Goal: Feedback & Contribution: Submit feedback/report problem

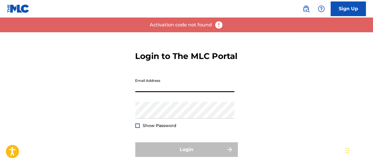
click at [210, 92] on input "Email Address" at bounding box center [184, 83] width 99 height 17
click at [213, 73] on form "Login to The MLC Portal Email Address Password Show Password Login Forgot passw…" at bounding box center [186, 105] width 102 height 146
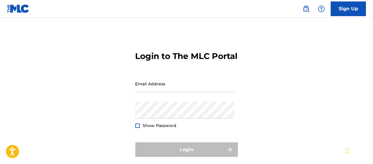
scroll to position [19, 0]
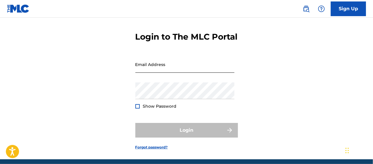
click at [188, 71] on input "Email Address" at bounding box center [184, 64] width 99 height 17
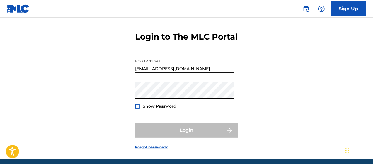
type input "Raulssevero4@gmail.com"
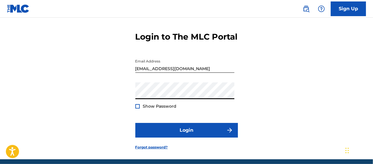
click at [171, 109] on span "Show Password" at bounding box center [160, 105] width 34 height 5
click at [141, 109] on div "Show Password" at bounding box center [155, 106] width 41 height 6
click at [138, 108] on div at bounding box center [137, 106] width 4 height 4
click at [170, 61] on form "Login to The MLC Portal Email Address Raulssevero4@gmail.com Password Show Pass…" at bounding box center [186, 86] width 102 height 146
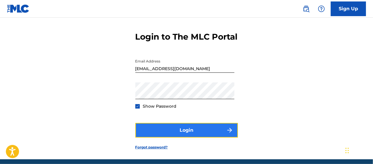
click at [191, 137] on button "Login" at bounding box center [186, 130] width 102 height 15
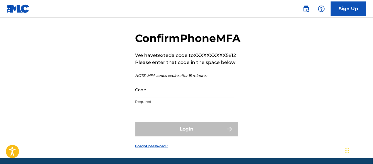
scroll to position [21, 0]
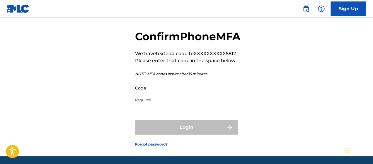
click at [192, 96] on input "Code" at bounding box center [184, 87] width 99 height 17
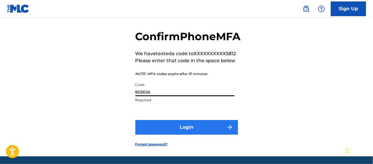
type input "803656"
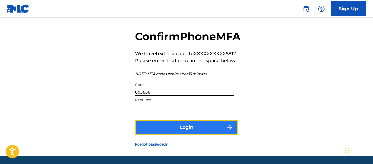
click at [187, 134] on button "Login" at bounding box center [186, 127] width 102 height 15
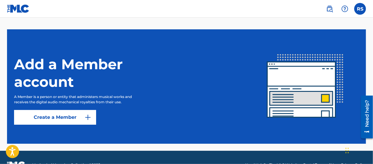
scroll to position [156, 0]
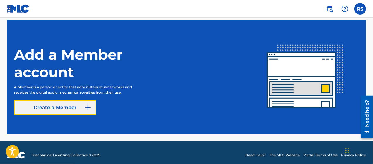
click at [83, 113] on link "Create a Member" at bounding box center [55, 107] width 82 height 15
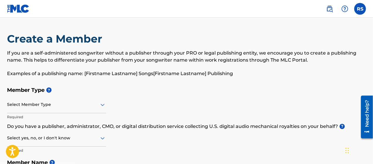
click at [87, 105] on div "Select Member Type" at bounding box center [56, 104] width 99 height 17
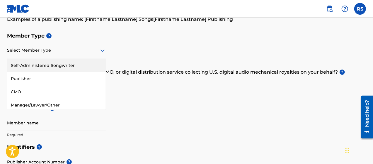
click at [64, 63] on div "Self-Administered Songwriter" at bounding box center [56, 65] width 98 height 13
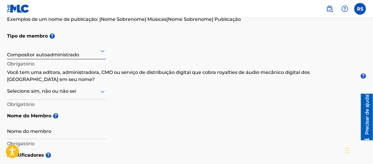
click at [102, 88] on icon at bounding box center [102, 91] width 7 height 7
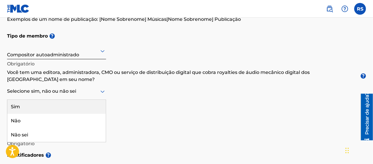
click at [102, 88] on icon at bounding box center [102, 91] width 7 height 7
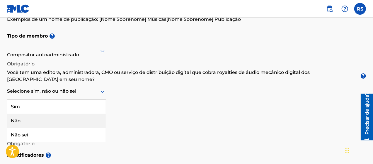
click at [55, 114] on div "Não" at bounding box center [56, 121] width 98 height 14
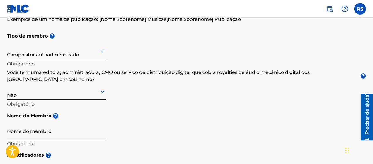
scroll to position [83, 0]
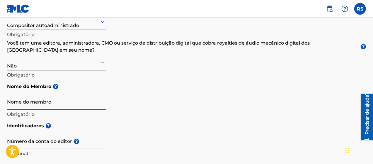
click at [92, 95] on input "Nome do membro" at bounding box center [56, 101] width 99 height 17
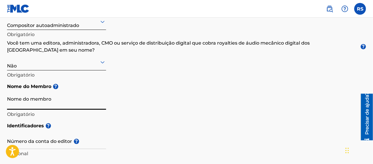
type input "[PERSON_NAME]"
type input "[STREET_ADDRESS][DATE]"
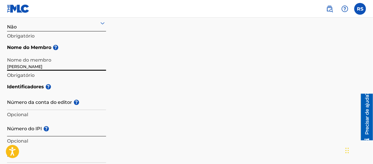
scroll to position [132, 0]
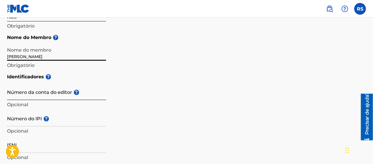
click at [26, 85] on input "Número da conta do editor ?" at bounding box center [56, 91] width 99 height 17
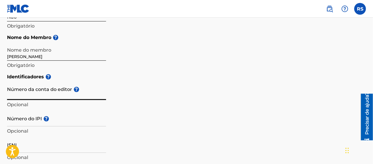
scroll to position [103, 0]
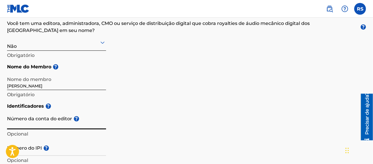
click at [78, 39] on div "Não" at bounding box center [56, 42] width 99 height 15
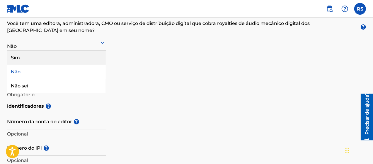
click at [70, 51] on div "Sim" at bounding box center [56, 58] width 98 height 14
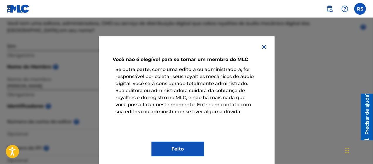
scroll to position [6, 0]
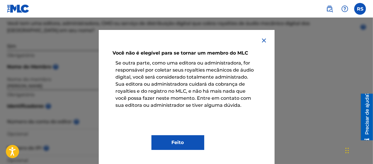
click at [264, 40] on img at bounding box center [263, 40] width 7 height 7
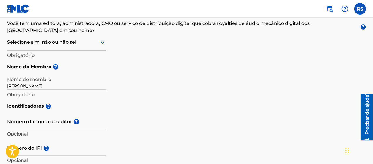
scroll to position [83, 0]
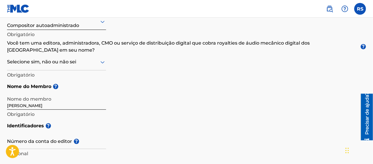
click at [101, 59] on icon at bounding box center [102, 62] width 7 height 7
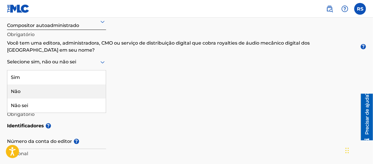
click at [62, 90] on div "Não" at bounding box center [56, 91] width 98 height 14
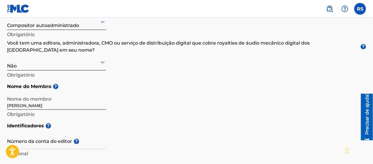
scroll to position [132, 0]
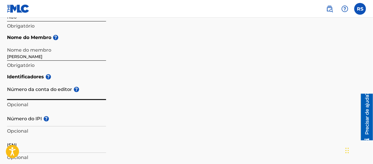
click at [92, 88] on input "Número da conta do editor ?" at bounding box center [56, 91] width 99 height 17
click at [78, 83] on input "Número da conta do editor ?" at bounding box center [56, 91] width 99 height 17
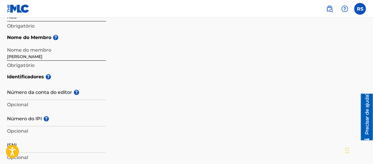
click at [251, 81] on div "Identificadores ? Número da conta do editor ? Opcional Número do IPI ? Opcional…" at bounding box center [186, 116] width 359 height 92
click at [36, 87] on input "Número da conta do editor ?" at bounding box center [56, 91] width 99 height 17
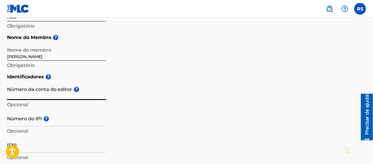
paste input "ASCAP ID#7643495"
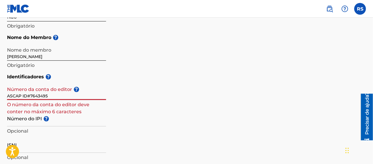
drag, startPoint x: 30, startPoint y: 88, endPoint x: 0, endPoint y: 88, distance: 29.6
click at [0, 88] on div "Criar um Membro Se você é um compositor autogerido sem editora por meio de sua …" at bounding box center [186, 139] width 373 height 478
type input "7643495"
click at [144, 80] on div "Identificadores ? Número da conta do editor ? 7643495 O número da conta do edit…" at bounding box center [186, 116] width 359 height 92
click at [139, 81] on div "Identificadores ? Número da conta do editor ? 7643495 O número da conta do edit…" at bounding box center [186, 116] width 359 height 92
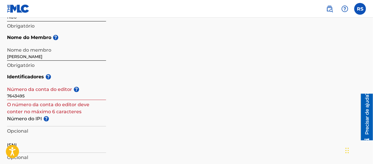
click at [76, 86] on font "?" at bounding box center [76, 89] width 3 height 6
click at [76, 83] on input "7643495" at bounding box center [56, 91] width 99 height 17
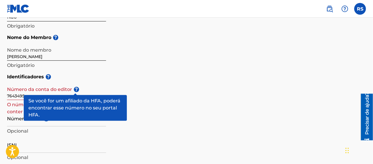
click at [76, 86] on font "?" at bounding box center [76, 89] width 3 height 6
click at [76, 83] on input "7643495" at bounding box center [56, 91] width 99 height 17
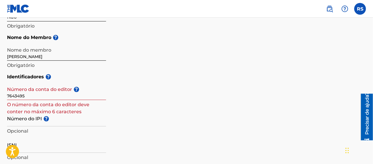
click at [121, 70] on h5 "Identificadores ?" at bounding box center [186, 76] width 359 height 13
click at [40, 115] on input "Número do IPI ?" at bounding box center [56, 117] width 99 height 17
click at [164, 74] on h5 "Identificadores ?" at bounding box center [186, 76] width 359 height 13
click at [26, 90] on input "7643495" at bounding box center [56, 91] width 99 height 17
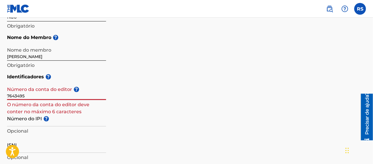
click at [26, 90] on input "7643495" at bounding box center [56, 91] width 99 height 17
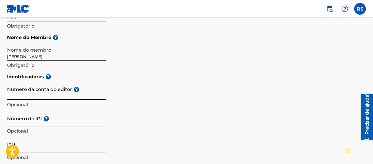
paste input "7643495"
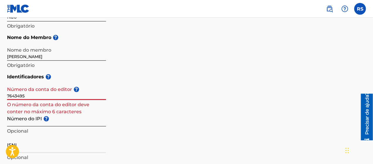
type input "7643495"
click at [20, 117] on input "Número do IPI ?" at bounding box center [56, 117] width 99 height 17
click at [173, 99] on div "Identificadores ? Número da conta do editor ? 7643495 O número da conta do edit…" at bounding box center [186, 116] width 359 height 92
click at [67, 117] on input "Número do IPI ?" at bounding box center [56, 117] width 99 height 17
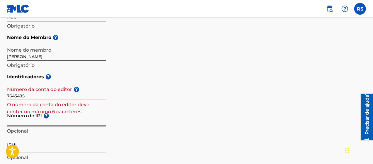
paste input "1285900144"
type input "1285900144"
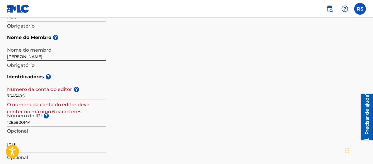
click at [141, 99] on div "Identificadores ? Número da conta do editor ? 7643495 O número da conta do edit…" at bounding box center [186, 116] width 359 height 92
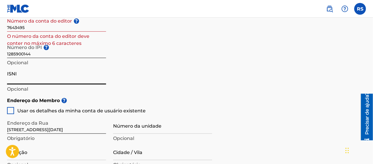
click at [86, 75] on input "ISNI" at bounding box center [56, 76] width 99 height 17
click at [136, 77] on div "Identificadores ? Número da conta do editor ? 7643495 O número da conta do edit…" at bounding box center [186, 48] width 359 height 92
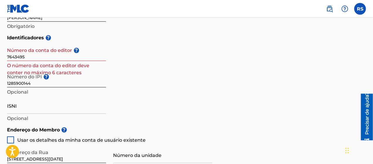
click at [136, 78] on div "Identificadores ? Número da conta do editor ? 7643495 O número da conta do edit…" at bounding box center [186, 77] width 359 height 92
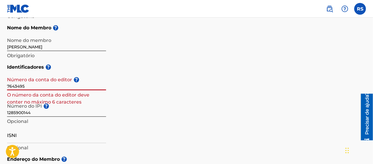
drag, startPoint x: 29, startPoint y: 78, endPoint x: 2, endPoint y: 77, distance: 26.9
click at [2, 77] on div "Criar um Membro Se você é um compositor autogerido sem editora por meio de sua …" at bounding box center [186, 129] width 373 height 478
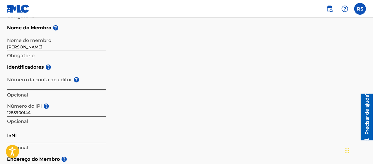
click at [159, 61] on h5 "Identificadores ?" at bounding box center [186, 67] width 359 height 13
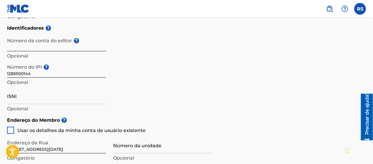
scroll to position [210, 0]
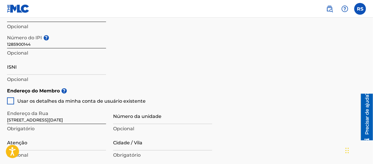
click at [11, 97] on div at bounding box center [10, 100] width 7 height 7
type input "RUA SETE DE SETEMBRO, 3146"
type input "Curitiba"
type input "PR"
type input "80230-085"
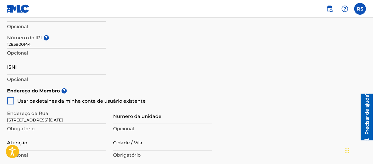
type input "51"
type input "995455812"
type input "[EMAIL_ADDRESS][DOMAIN_NAME]"
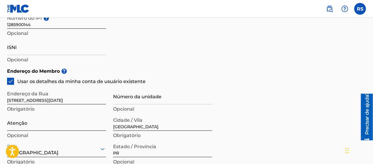
scroll to position [239, 0]
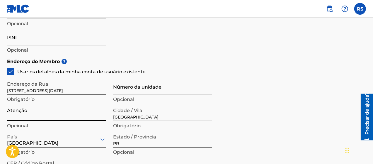
click at [64, 108] on input "Atenção" at bounding box center [56, 112] width 99 height 17
click at [155, 82] on input "Número da unidade" at bounding box center [162, 86] width 99 height 17
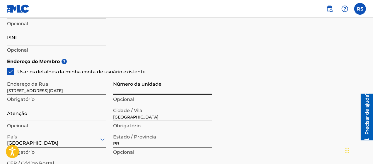
type input "1508 A"
type input "Avenida Sete de Setembro, 3146"
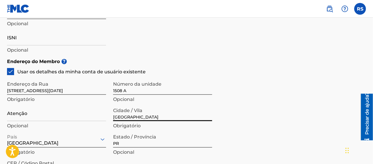
click at [138, 108] on input "Curitiba" at bounding box center [162, 112] width 99 height 17
click at [135, 96] on p "Opcional" at bounding box center [162, 99] width 99 height 7
click at [131, 109] on input "Curitiba" at bounding box center [162, 112] width 99 height 17
click at [73, 122] on p "Opcional" at bounding box center [56, 125] width 99 height 7
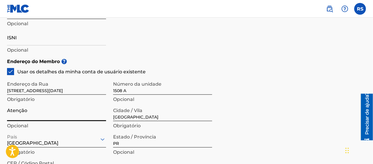
click at [70, 106] on input "Atenção" at bounding box center [56, 112] width 99 height 17
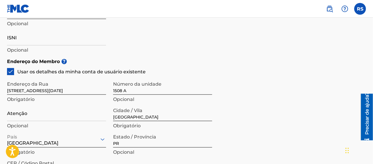
click at [243, 94] on div "Endereço do Membro ? Usar os detalhes da minha conta de usuário existente Ender…" at bounding box center [186, 122] width 359 height 134
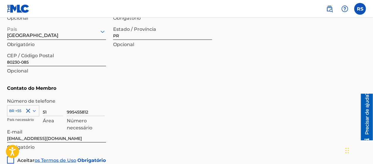
scroll to position [386, 0]
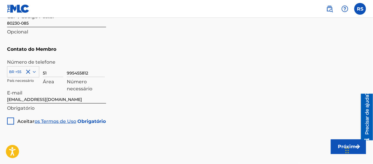
click at [9, 117] on div at bounding box center [10, 120] width 7 height 7
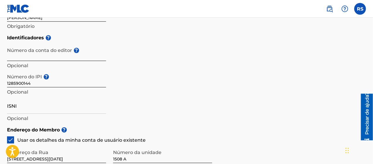
scroll to position [152, 0]
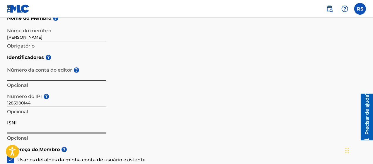
drag, startPoint x: 21, startPoint y: 118, endPoint x: 5, endPoint y: 116, distance: 16.2
click at [5, 116] on div "Criar um Membro Se você é um compositor autogerido sem editora por meio de sua …" at bounding box center [186, 120] width 373 height 478
drag, startPoint x: 7, startPoint y: 116, endPoint x: 16, endPoint y: 114, distance: 9.5
click at [16, 117] on input "ISNI" at bounding box center [56, 125] width 99 height 17
drag, startPoint x: 16, startPoint y: 114, endPoint x: 4, endPoint y: 114, distance: 12.9
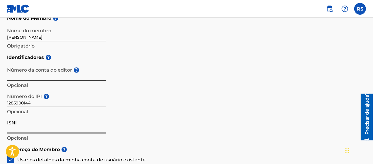
click at [4, 114] on div "Criar um Membro Se você é um compositor autogerido sem editora por meio de sua …" at bounding box center [186, 120] width 373 height 478
click at [11, 117] on input "ISNI" at bounding box center [56, 125] width 99 height 17
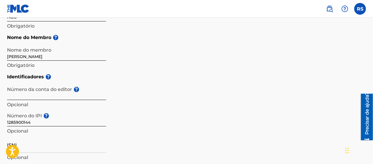
click at [100, 89] on input "Número da conta do editor ?" at bounding box center [56, 91] width 99 height 17
paste input "1089922318"
type input "1089922318"
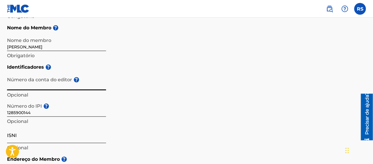
click at [93, 126] on input "ISNI" at bounding box center [56, 134] width 99 height 17
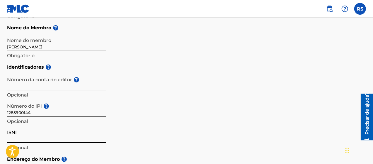
paste input "1089922318"
type input "1089922318"
click at [133, 119] on div "Identificadores ? Número da conta do editor ? Opcional Número do IPI ? 12859001…" at bounding box center [186, 107] width 359 height 92
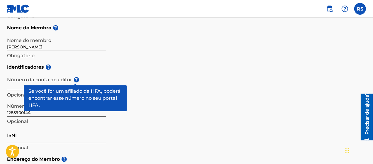
click at [167, 86] on div "Identificadores ? Número da conta do editor ? Opcional Número do IPI ? 12859001…" at bounding box center [186, 107] width 359 height 92
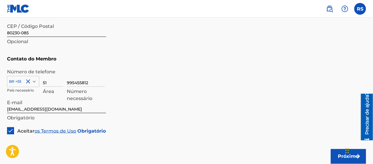
scroll to position [412, 0]
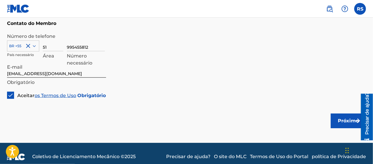
click at [344, 106] on div "Próximo" at bounding box center [347, 121] width 35 height 44
click at [342, 118] on font "Próximo" at bounding box center [348, 121] width 21 height 6
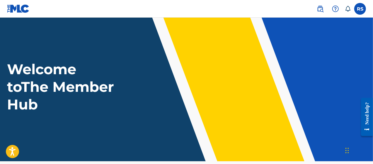
click at [56, 73] on h1 "Welcome to The Member Hub" at bounding box center [61, 86] width 109 height 53
click at [347, 152] on div "Widget de chat" at bounding box center [357, 150] width 29 height 28
click at [64, 81] on h1 "Welcome to The Member Hub" at bounding box center [61, 86] width 109 height 53
click at [42, 67] on h1 "Welcome to The Member Hub" at bounding box center [61, 86] width 109 height 53
click at [30, 95] on h1 "Welcome to The Member Hub" at bounding box center [61, 86] width 109 height 53
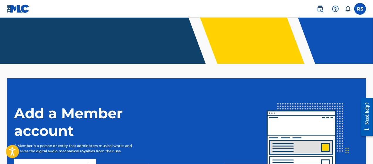
scroll to position [161, 0]
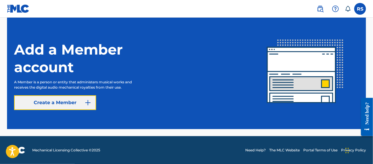
click at [87, 102] on img at bounding box center [87, 102] width 7 height 7
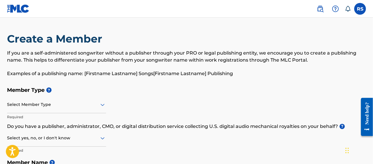
click at [87, 102] on div "Select Member Type" at bounding box center [56, 104] width 99 height 17
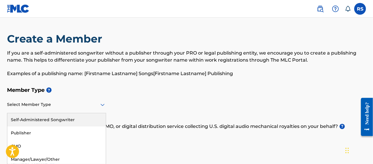
scroll to position [15, 0]
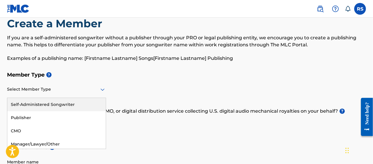
click at [98, 73] on h5 "Member Type ?" at bounding box center [186, 74] width 359 height 13
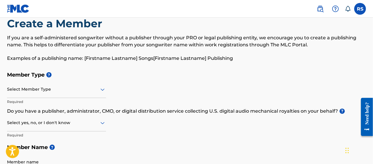
click at [132, 54] on div "If you are a self-administered songwriter without a publisher through your PRO …" at bounding box center [186, 48] width 359 height 28
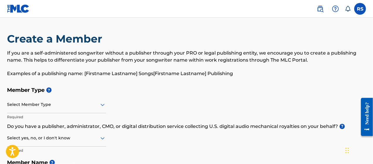
click at [25, 7] on img at bounding box center [18, 8] width 23 height 8
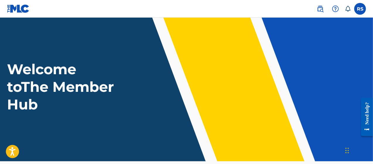
click at [16, 9] on img at bounding box center [18, 8] width 23 height 8
click at [365, 8] on label at bounding box center [360, 9] width 12 height 12
click at [360, 9] on input "RS RAUL SEVERO raulssevero4@gmail.com Notification Preferences Profile Log out" at bounding box center [360, 9] width 0 height 0
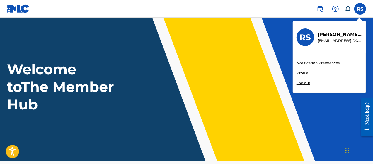
click at [309, 62] on link "Notification Preferences" at bounding box center [317, 62] width 43 height 5
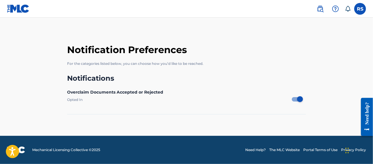
click at [73, 100] on label "Opted In" at bounding box center [179, 99] width 225 height 5
click at [83, 89] on div "Overclaim Documents Accepted or Rejected" at bounding box center [186, 92] width 239 height 6
click at [86, 81] on h1 "Notifications" at bounding box center [186, 78] width 239 height 9
click at [96, 64] on p "For the categories listed below, you can choose how you’d like to be reached." at bounding box center [186, 63] width 239 height 15
click at [105, 52] on h1 "Notification Preferences" at bounding box center [186, 48] width 239 height 15
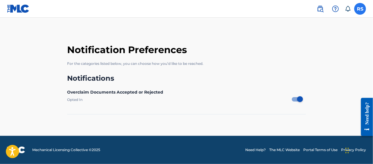
click at [358, 11] on label at bounding box center [360, 9] width 12 height 12
click at [360, 9] on input "RS RAUL SEVERO raulssevero4@gmail.com Notification Preferences Profile Log out" at bounding box center [360, 9] width 0 height 0
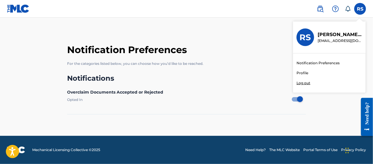
click at [304, 71] on link "Profile" at bounding box center [302, 72] width 12 height 5
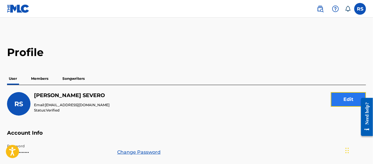
click at [335, 96] on button "Edit" at bounding box center [347, 99] width 35 height 15
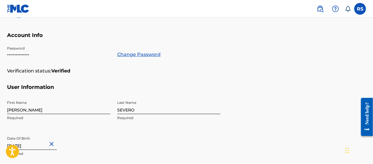
scroll to position [117, 0]
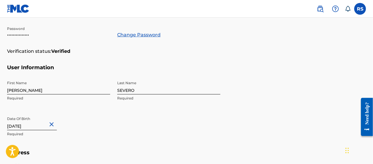
click at [55, 88] on input "[PERSON_NAME]" at bounding box center [58, 86] width 103 height 17
type input "[PERSON_NAME]"
click at [120, 114] on div "First Name RAUL Required Last Name SEVERO Required Date Of Birth July 7 1979 Re…" at bounding box center [113, 113] width 213 height 71
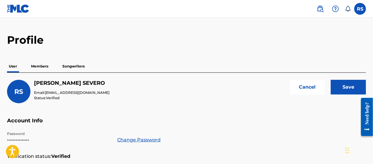
scroll to position [0, 0]
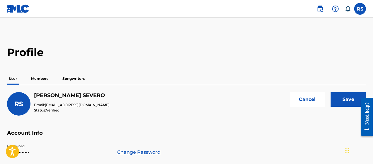
click at [26, 83] on div "User Members Songwriters" at bounding box center [186, 78] width 359 height 12
click at [41, 78] on p "Members" at bounding box center [39, 78] width 21 height 12
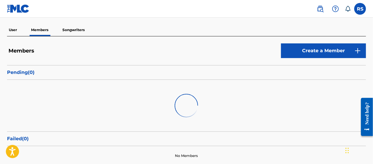
scroll to position [59, 0]
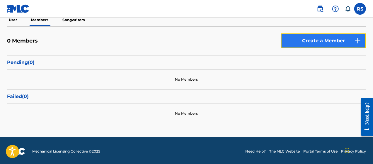
click at [305, 39] on link "Create a Member" at bounding box center [323, 40] width 85 height 15
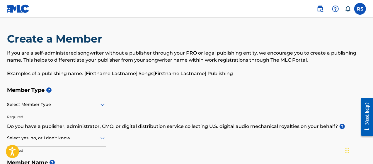
scroll to position [39, 0]
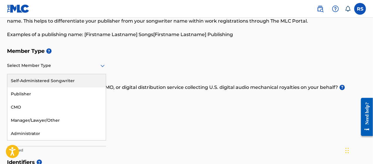
click at [100, 67] on icon at bounding box center [102, 65] width 7 height 7
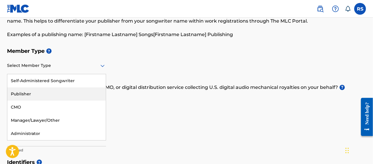
click at [28, 93] on div "Publisher" at bounding box center [56, 93] width 98 height 13
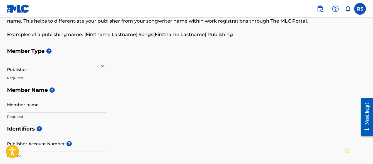
scroll to position [68, 0]
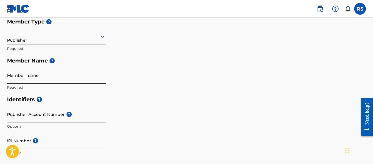
click at [33, 80] on input "Member name" at bounding box center [56, 75] width 99 height 17
type input "RAUL SORTICA SEVERO"
type input "RUA SETE DE SETEMBRO, 3146 APTO 1508 A"
click at [29, 78] on input "RAUL SORTICA SEVERO" at bounding box center [56, 75] width 99 height 17
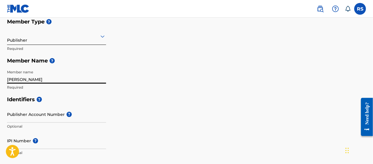
type input "RAUL SEVERO"
click at [118, 78] on div "Member Type ? Publisher Required Member Name ? Member name RAUL SEVERO Required" at bounding box center [186, 55] width 359 height 78
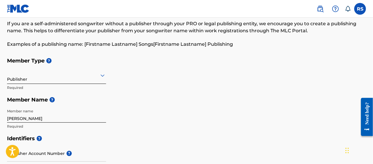
scroll to position [0, 0]
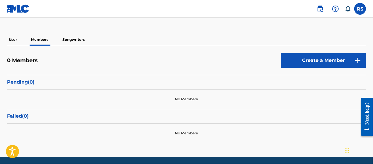
scroll to position [29, 0]
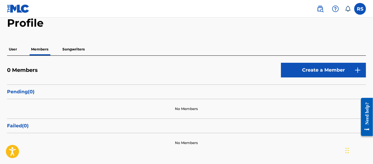
click at [80, 51] on p "Songwriters" at bounding box center [74, 49] width 26 height 12
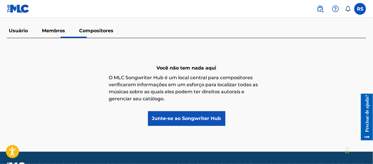
scroll to position [64, 0]
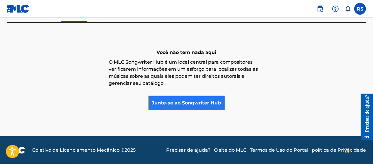
click at [182, 104] on font "Junte-se ao Songwriter Hub" at bounding box center [186, 103] width 69 height 6
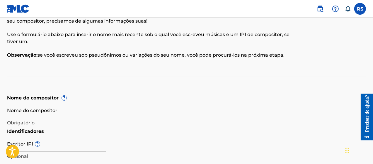
scroll to position [59, 0]
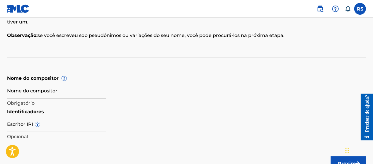
click at [94, 99] on div "Nome do compositor Obrigatório" at bounding box center [56, 95] width 99 height 26
click at [94, 94] on input "Nome do compositor" at bounding box center [56, 90] width 99 height 17
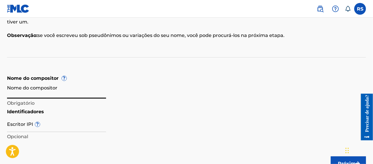
type input "RAUL SORTICA SEVERO"
click at [65, 126] on input "Escritor IPI ?" at bounding box center [56, 123] width 99 height 17
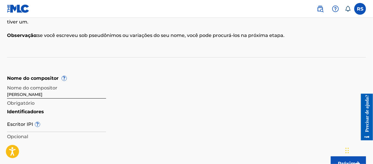
click at [174, 99] on form "Nome do compositor ? Nome do compositor RAUL SORTICA SEVERO Obrigatório Identif…" at bounding box center [186, 108] width 359 height 67
click at [53, 127] on input "Escritor IPI ?" at bounding box center [56, 123] width 99 height 17
paste input "1089922318"
type input "1089922318"
click at [175, 107] on form "Nome do compositor ? Nome do compositor RAUL SORTICA SEVERO Obrigatório Identif…" at bounding box center [186, 108] width 359 height 67
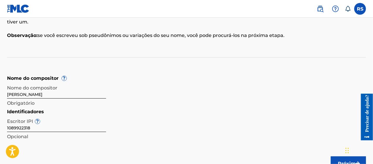
scroll to position [108, 0]
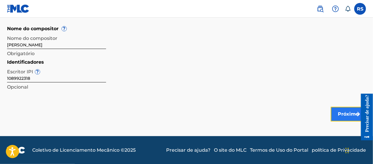
click at [337, 112] on button "Próximo" at bounding box center [347, 114] width 35 height 15
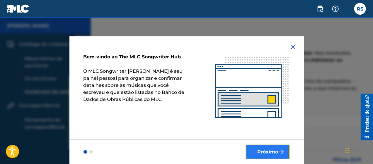
click at [269, 147] on button "Próximo" at bounding box center [268, 151] width 44 height 15
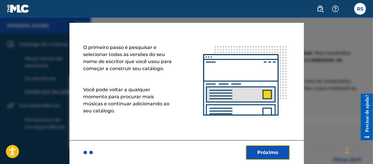
scroll to position [10, 0]
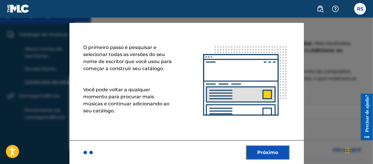
click at [272, 152] on font "Próximo" at bounding box center [267, 152] width 21 height 6
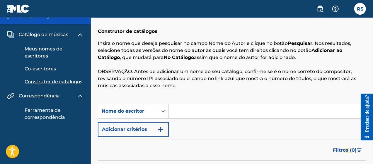
click at [208, 111] on input "Formulário de Pesquisa" at bounding box center [267, 111] width 197 height 14
click at [161, 110] on icon "Formulário de Pesquisa" at bounding box center [163, 111] width 6 height 6
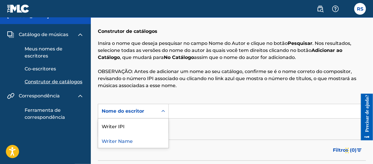
click at [132, 141] on div "Writer Name" at bounding box center [133, 140] width 70 height 15
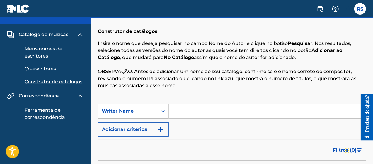
click at [168, 112] on div "Formulário de Pesquisa" at bounding box center [163, 111] width 11 height 11
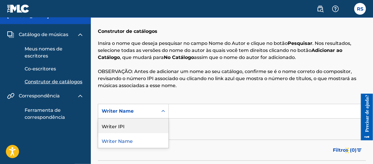
click at [148, 126] on div "Writer IPI" at bounding box center [133, 125] width 70 height 15
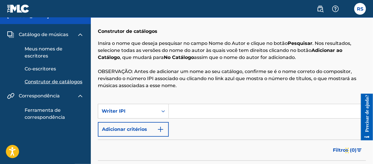
click at [178, 109] on input "Formulário de Pesquisa" at bounding box center [267, 111] width 197 height 14
click at [188, 113] on input "Formulário de Pesquisa" at bounding box center [267, 111] width 197 height 14
paste input "1089922318"
type input "1089922318"
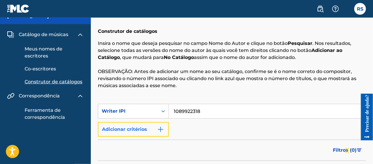
click at [149, 126] on button "Adicionar critérios" at bounding box center [133, 129] width 71 height 15
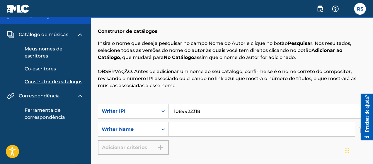
click at [176, 127] on input "Formulário de Pesquisa" at bounding box center [262, 129] width 186 height 14
drag, startPoint x: 176, startPoint y: 127, endPoint x: 173, endPoint y: 129, distance: 3.8
click at [173, 129] on input "Formulário de Pesquisa" at bounding box center [262, 129] width 186 height 14
type input "Raul Sortica Severo"
click at [217, 145] on div "SearchWithCriteria9f55698b-a873-4117-9fd7-c86a75374a67 Writer IPI 1089922318 Se…" at bounding box center [232, 129] width 268 height 51
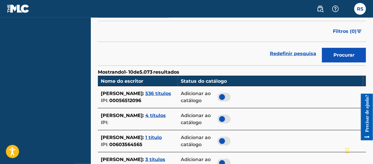
scroll to position [88, 0]
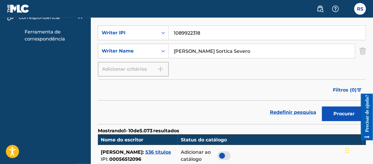
click at [187, 48] on input "Raul Sortica Severo" at bounding box center [262, 51] width 186 height 14
click at [177, 48] on input "Raul Sortica Severo" at bounding box center [262, 51] width 186 height 14
click at [173, 49] on input "Raul Sortica Severo" at bounding box center [262, 51] width 186 height 14
click at [162, 50] on icon "Formulário de Pesquisa" at bounding box center [163, 51] width 6 height 6
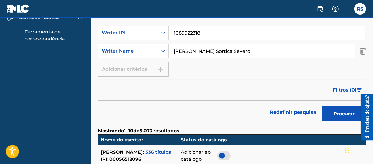
click at [205, 49] on input "Raul Sortica Severo" at bounding box center [262, 51] width 186 height 14
click at [225, 52] on input "Raul Sortica Severo" at bounding box center [262, 51] width 186 height 14
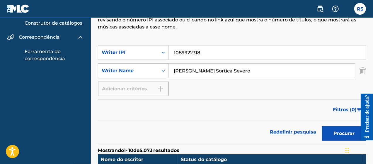
scroll to position [107, 0]
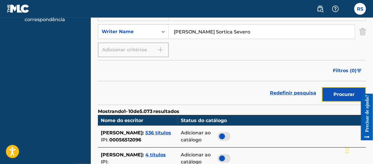
click at [347, 95] on font "Procurar" at bounding box center [343, 94] width 21 height 6
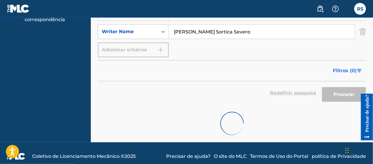
scroll to position [83, 0]
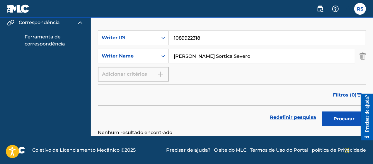
click at [270, 55] on input "Raul Sortica Severo" at bounding box center [262, 56] width 186 height 14
click at [260, 35] on input "1089922318" at bounding box center [267, 38] width 197 height 14
click at [168, 37] on div "Formulário de Pesquisa" at bounding box center [163, 37] width 11 height 11
click at [145, 53] on div "Writer IPI" at bounding box center [133, 52] width 70 height 15
click at [145, 53] on div "Writer Name" at bounding box center [128, 55] width 53 height 7
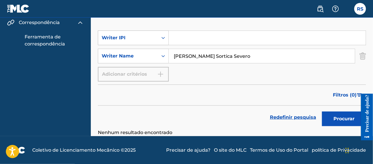
click at [148, 45] on div "SearchWithCriteriafb2bcc5e-54ba-4275-93d0-306d8553397f Writer IPI SearchWithCri…" at bounding box center [232, 55] width 268 height 51
click at [153, 37] on div "Writer IPI" at bounding box center [128, 37] width 53 height 7
click at [145, 51] on div "Writer IPI" at bounding box center [133, 52] width 70 height 15
click at [145, 50] on div "Writer Name" at bounding box center [128, 55] width 60 height 11
click at [142, 69] on div "Writer Name" at bounding box center [133, 70] width 70 height 15
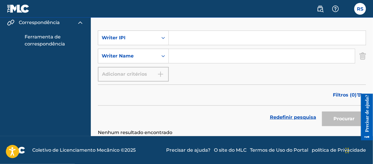
click at [191, 31] on input "Formulário de Pesquisa" at bounding box center [267, 38] width 197 height 14
type input "1089922318"
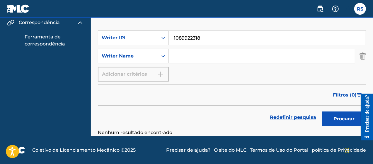
click at [204, 59] on input "Formulário de Pesquisa" at bounding box center [262, 56] width 186 height 14
type input "Raul Sortica Severo"
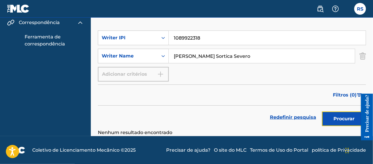
click at [332, 114] on button "Procurar" at bounding box center [344, 118] width 44 height 15
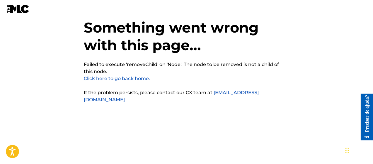
scroll to position [15, 0]
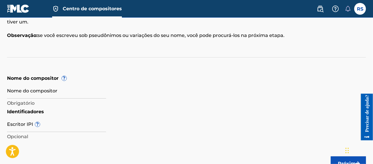
scroll to position [108, 0]
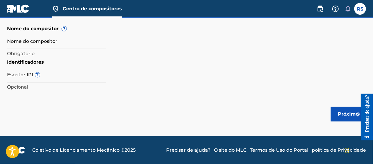
click at [19, 9] on img at bounding box center [18, 8] width 23 height 8
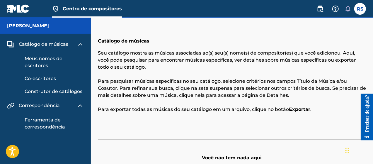
click at [52, 61] on link "Meus nomes de escritores" at bounding box center [54, 62] width 59 height 14
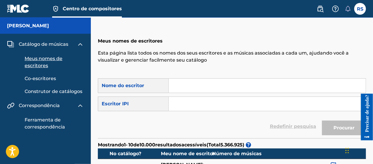
scroll to position [10, 0]
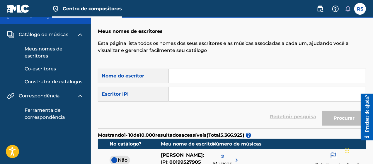
click at [186, 75] on input "Formulário de Pesquisa" at bounding box center [267, 76] width 197 height 14
click at [179, 91] on input "Formulário de Pesquisa" at bounding box center [267, 94] width 197 height 14
click at [204, 94] on input "Formulário de Pesquisa" at bounding box center [267, 94] width 197 height 14
type input "Raul Sortica Severo"
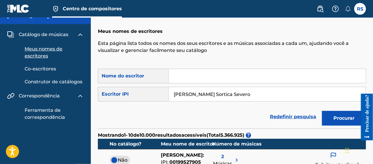
drag, startPoint x: 228, startPoint y: 93, endPoint x: 174, endPoint y: 91, distance: 54.5
click at [174, 91] on input "Raul Sortica Severo" at bounding box center [267, 94] width 197 height 14
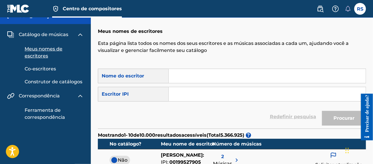
click at [201, 78] on input "Formulário de Pesquisa" at bounding box center [267, 76] width 197 height 14
paste input "Raul Sortica Severo"
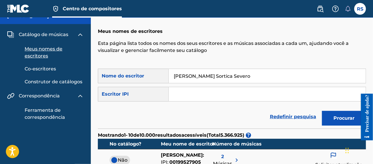
type input "Raul Sortica Severo"
click at [196, 95] on input "Formulário de Pesquisa" at bounding box center [267, 94] width 197 height 14
drag, startPoint x: 196, startPoint y: 95, endPoint x: 183, endPoint y: 92, distance: 13.9
click at [183, 92] on input "Formulário de Pesquisa" at bounding box center [267, 94] width 197 height 14
click at [189, 89] on input "Formulário de Pesquisa" at bounding box center [267, 94] width 197 height 14
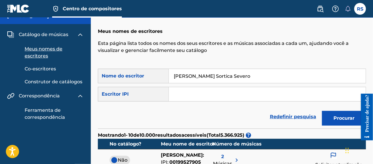
paste input "1089922318"
type input "1089922318"
click at [198, 115] on div "Redefinir pesquisa Procurar" at bounding box center [232, 116] width 268 height 23
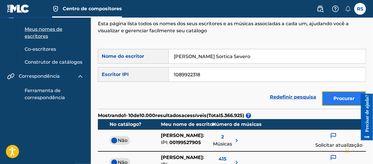
click at [340, 95] on font "Procurar" at bounding box center [343, 98] width 21 height 7
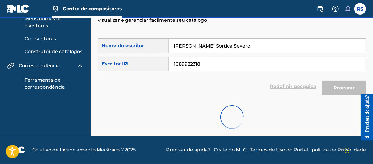
scroll to position [0, 0]
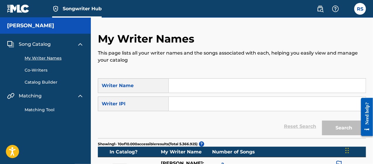
click at [297, 127] on div "Reset Search Search" at bounding box center [232, 125] width 268 height 23
click at [245, 87] on input "Search Form" at bounding box center [267, 85] width 197 height 14
type input "[PERSON_NAME] [PERSON_NAME]"
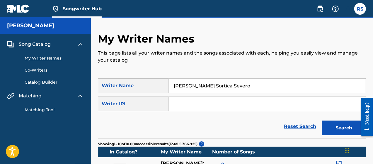
scroll to position [39, 0]
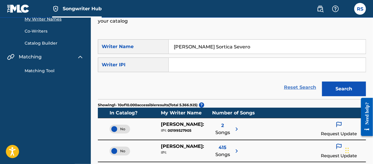
click at [309, 88] on link "Reset Search" at bounding box center [300, 87] width 38 height 13
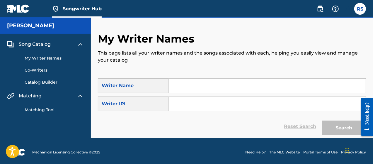
click at [286, 83] on input "Search Form" at bounding box center [267, 85] width 197 height 14
type input "[PERSON_NAME] [PERSON_NAME]"
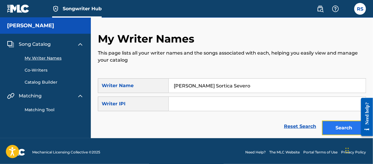
click at [340, 127] on button "Search" at bounding box center [344, 127] width 44 height 15
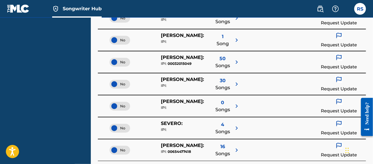
scroll to position [274, 0]
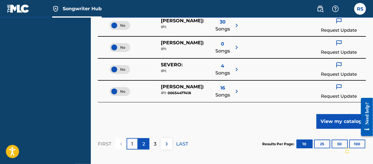
click at [139, 145] on div "2" at bounding box center [143, 143] width 11 height 11
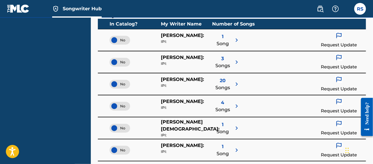
scroll to position [118, 0]
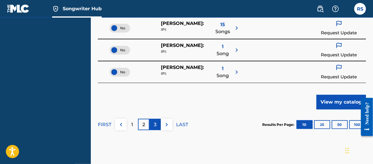
click at [154, 123] on p "3" at bounding box center [155, 124] width 3 height 7
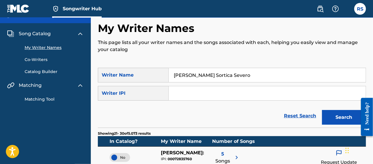
scroll to position [0, 0]
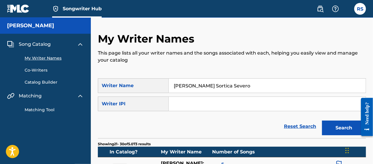
click at [203, 110] on input "Search Form" at bounding box center [267, 104] width 197 height 14
click at [207, 100] on input "Search Form" at bounding box center [267, 104] width 197 height 14
type input "1089922318"
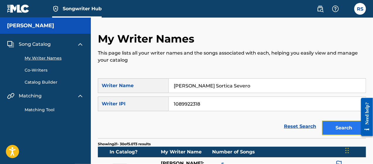
click at [340, 126] on button "Search" at bounding box center [344, 127] width 44 height 15
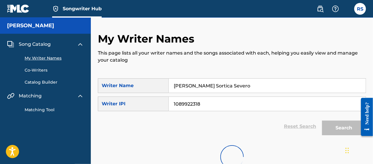
scroll to position [10, 0]
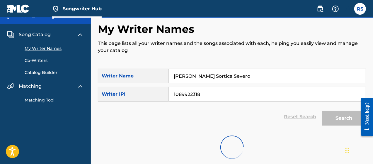
click at [216, 61] on div "My Writer Names This page lists all your writer names and the songs associated …" at bounding box center [232, 46] width 268 height 46
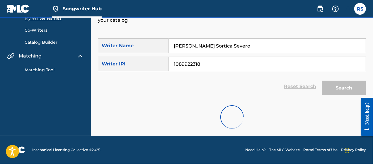
click at [217, 61] on input "1089922318" at bounding box center [267, 64] width 197 height 14
click at [244, 76] on div "Reset Search Search" at bounding box center [232, 86] width 268 height 23
click at [245, 76] on div "Reset Search Search" at bounding box center [232, 86] width 268 height 23
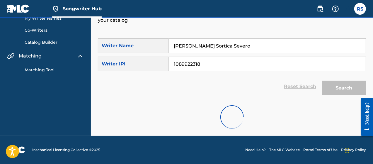
click at [248, 88] on div "Reset Search Search" at bounding box center [232, 86] width 268 height 23
click at [81, 56] on img at bounding box center [80, 55] width 7 height 7
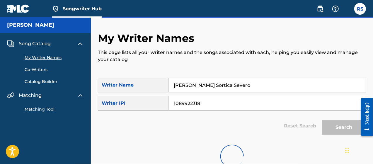
scroll to position [0, 0]
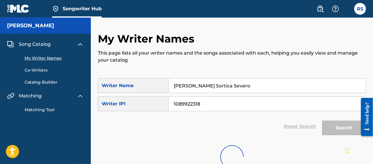
click at [40, 59] on link "My Writer Names" at bounding box center [54, 58] width 59 height 6
click at [38, 69] on link "Co-Writers" at bounding box center [54, 70] width 59 height 6
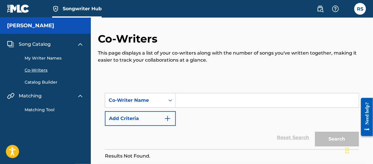
click at [39, 57] on link "My Writer Names" at bounding box center [54, 58] width 59 height 6
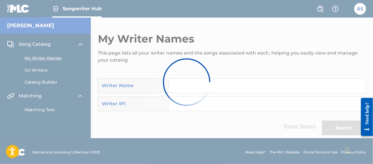
click at [45, 82] on div at bounding box center [186, 82] width 373 height 164
click at [39, 55] on div at bounding box center [186, 82] width 373 height 164
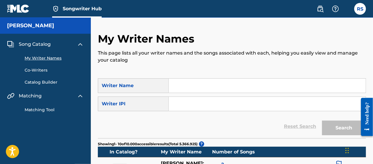
click at [37, 45] on span "Song Catalog" at bounding box center [35, 44] width 32 height 7
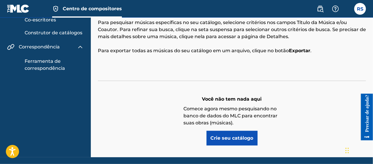
scroll to position [68, 0]
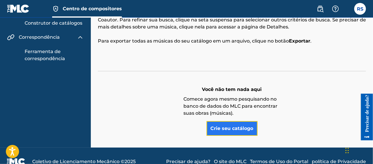
click at [227, 128] on font "Crie seu catálogo" at bounding box center [231, 128] width 43 height 6
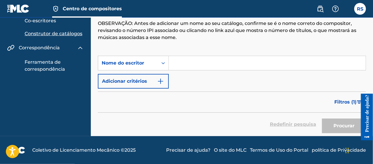
scroll to position [38, 0]
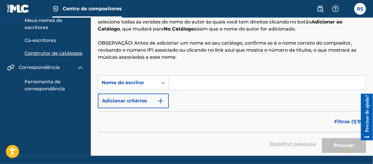
click at [198, 92] on div "PesquisarComCritériod377fdd9-cf33-4752-bd27-b7328f380ad3 Nome do escritor Adici…" at bounding box center [232, 91] width 268 height 33
click at [197, 80] on input "Formulário de Pesquisa" at bounding box center [267, 83] width 197 height 14
type input "[PERSON_NAME] Sortica Severo"
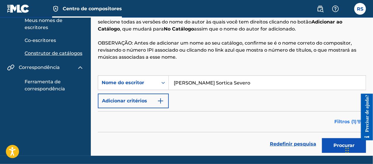
click at [338, 123] on font "Filtros (" at bounding box center [343, 122] width 19 height 6
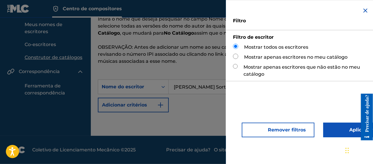
click at [282, 58] on font "Mostrar apenas escritores no meu catálogo" at bounding box center [295, 57] width 103 height 6
click at [241, 57] on div "Mostrar apenas escritores no meu catálogo" at bounding box center [301, 57] width 136 height 7
click at [237, 56] on input "Formulário de Pesquisa" at bounding box center [235, 56] width 5 height 5
radio input "true"
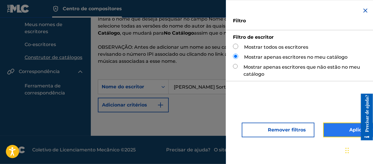
click at [347, 125] on button "Aplicar filtros" at bounding box center [357, 129] width 68 height 15
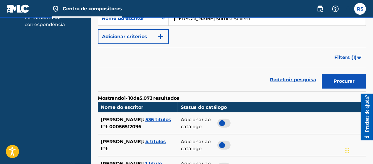
scroll to position [53, 0]
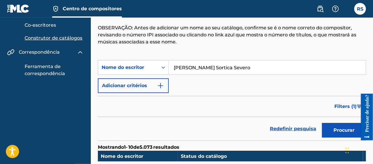
click at [187, 85] on div "PesquisarComCritériod377fdd9-cf33-4752-bd27-b7328f380ad3 Nome do escritor Raul …" at bounding box center [232, 76] width 268 height 33
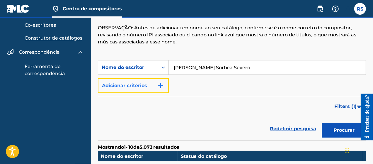
click at [162, 82] on img "Formulário de Pesquisa" at bounding box center [160, 85] width 7 height 7
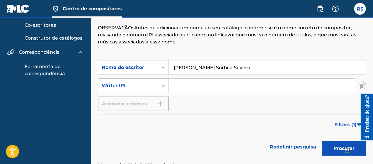
click at [178, 84] on input "Formulário de Pesquisa" at bounding box center [262, 85] width 186 height 14
type input "1089922318"
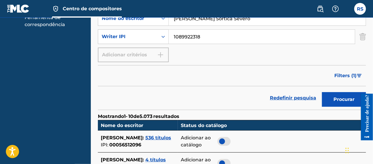
click at [193, 57] on div "PesquisarComCritériod377fdd9-cf33-4752-bd27-b7328f380ad3 Nome do escritor Raul …" at bounding box center [232, 36] width 268 height 51
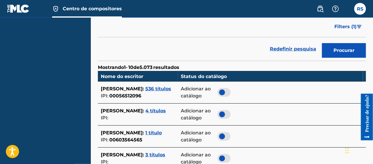
click at [297, 50] on font "Redefinir pesquisa" at bounding box center [293, 49] width 46 height 6
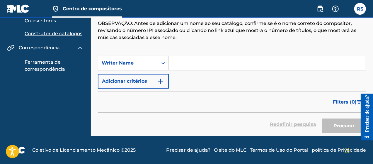
click at [251, 64] on input "Formulário de Pesquisa" at bounding box center [267, 63] width 197 height 14
type input "1089922318"
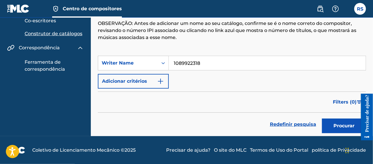
click at [217, 65] on input "1089922318" at bounding box center [267, 63] width 197 height 14
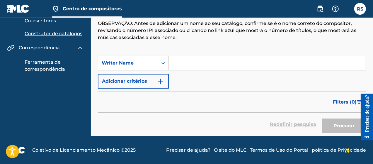
click at [217, 65] on input "Formulário de Pesquisa" at bounding box center [267, 63] width 197 height 14
click at [176, 59] on input "Formulário de Pesquisa" at bounding box center [267, 63] width 197 height 14
drag, startPoint x: 176, startPoint y: 59, endPoint x: 166, endPoint y: 61, distance: 10.5
click at [166, 61] on div "Formulário de Pesquisa" at bounding box center [163, 63] width 11 height 11
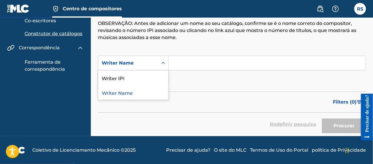
click at [176, 62] on input "Formulário de Pesquisa" at bounding box center [267, 63] width 197 height 14
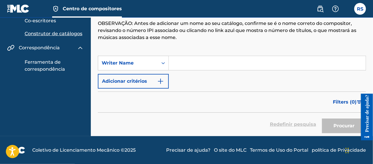
type input "[PERSON_NAME] Sortica Severo"
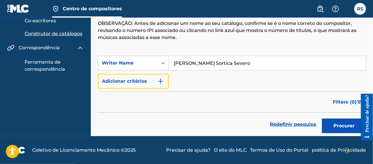
click at [159, 76] on button "Adicionar critérios" at bounding box center [133, 81] width 71 height 15
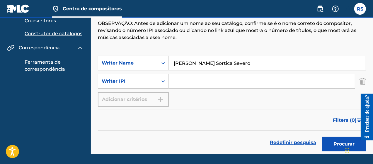
click at [183, 84] on input "Formulário de Pesquisa" at bounding box center [262, 81] width 186 height 14
type input "1089922318"
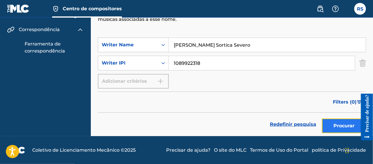
click at [342, 126] on font "Procurar" at bounding box center [343, 126] width 21 height 6
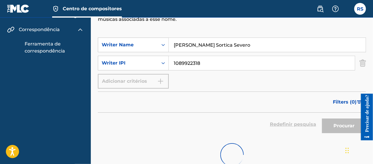
click at [233, 87] on div "SearchWithCriteriad377fdd9-cf33-4752-bd27-b7328f380ad3 Writer Name Raul Sortica…" at bounding box center [232, 62] width 268 height 51
click at [335, 126] on div "Procurar" at bounding box center [342, 123] width 47 height 23
drag, startPoint x: 272, startPoint y: 97, endPoint x: 261, endPoint y: 90, distance: 12.9
click at [265, 92] on div "Filters ( 0 )" at bounding box center [232, 101] width 268 height 21
click at [256, 89] on form "SearchWithCriteriad377fdd9-cf33-4752-bd27-b7328f380ad3 Writer Name Raul Sortica…" at bounding box center [232, 86] width 268 height 98
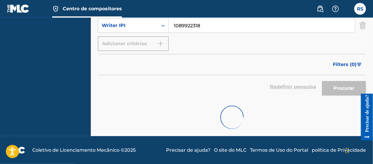
scroll to position [64, 0]
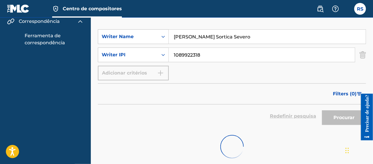
click at [241, 78] on div "SearchWithCriteriad377fdd9-cf33-4752-bd27-b7328f380ad3 Writer Name Raul Sortica…" at bounding box center [232, 54] width 268 height 51
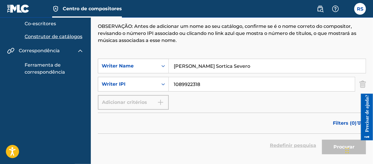
click at [240, 78] on input "1089922318" at bounding box center [262, 84] width 186 height 14
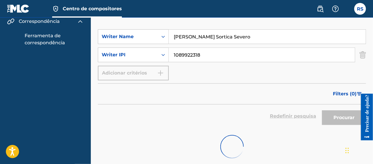
click at [226, 90] on div "Filters ( 0 )" at bounding box center [232, 93] width 268 height 21
click at [193, 32] on input "[PERSON_NAME] Sortica Severo" at bounding box center [267, 37] width 197 height 14
type input "Raul Severo"
click at [335, 119] on div "Procurar" at bounding box center [342, 115] width 47 height 23
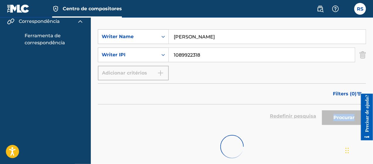
click at [335, 119] on div "Procurar" at bounding box center [342, 115] width 47 height 23
drag, startPoint x: 299, startPoint y: 112, endPoint x: 295, endPoint y: 113, distance: 3.9
click at [299, 112] on div "Redefinir pesquisa Procurar" at bounding box center [232, 115] width 268 height 23
drag, startPoint x: 295, startPoint y: 113, endPoint x: 290, endPoint y: 116, distance: 6.2
click at [295, 113] on div "Redefinir pesquisa Procurar" at bounding box center [232, 115] width 268 height 23
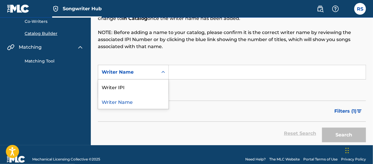
click at [165, 72] on icon "Search Form" at bounding box center [163, 72] width 4 height 2
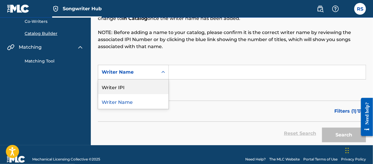
click at [160, 85] on div "Writer IPI" at bounding box center [133, 86] width 70 height 15
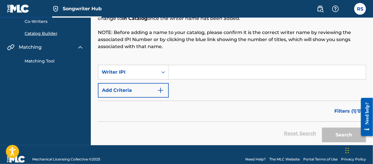
click at [186, 69] on input "Search Form" at bounding box center [267, 72] width 197 height 14
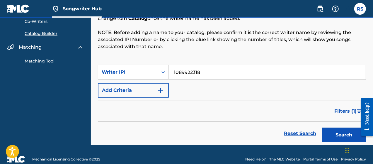
click at [192, 110] on div "Filters ( 1 )" at bounding box center [232, 110] width 268 height 21
click at [333, 131] on button "Search" at bounding box center [344, 134] width 44 height 15
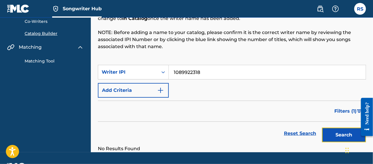
click at [331, 131] on button "Search" at bounding box center [344, 134] width 44 height 15
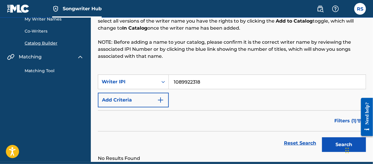
click at [188, 81] on input "1089922318" at bounding box center [267, 82] width 197 height 14
click at [188, 80] on input "1089922318" at bounding box center [267, 82] width 197 height 14
paste input "416"
type input "1089922416"
click at [165, 83] on icon "Search Form" at bounding box center [163, 82] width 6 height 6
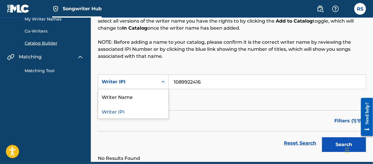
click at [165, 83] on icon "Search Form" at bounding box center [163, 82] width 6 height 6
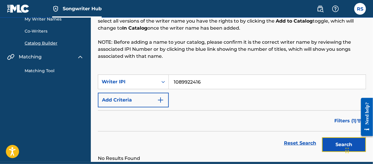
click at [339, 145] on button "Search" at bounding box center [344, 144] width 44 height 15
click at [191, 88] on input "1089922416" at bounding box center [267, 82] width 197 height 14
click at [186, 83] on input "1089922416" at bounding box center [267, 82] width 197 height 14
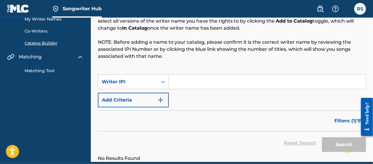
click at [227, 85] on input "Search Form" at bounding box center [267, 82] width 197 height 14
paste input "1285900144"
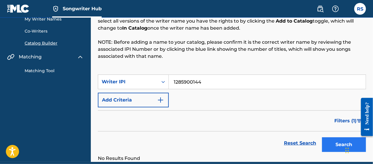
type input "1285900144"
click at [340, 145] on button "Search" at bounding box center [344, 144] width 44 height 15
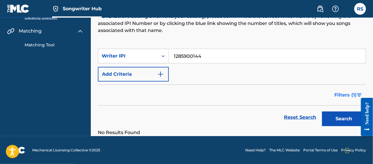
click at [346, 95] on span "Filters ( 1 )" at bounding box center [345, 94] width 22 height 7
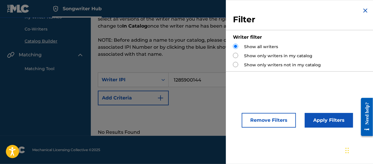
scroll to position [41, 0]
click at [263, 54] on label "Show only writers in my catalog" at bounding box center [278, 56] width 68 height 6
click at [263, 56] on label "Show only writers in my catalog" at bounding box center [278, 56] width 68 height 6
click at [234, 55] on input "Search Form" at bounding box center [235, 55] width 5 height 5
radio input "true"
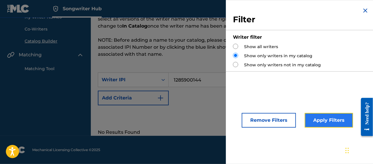
click at [324, 123] on button "Apply Filters" at bounding box center [328, 120] width 48 height 15
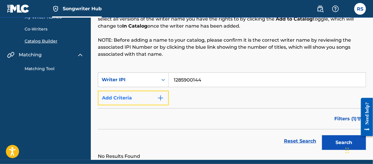
click at [164, 97] on button "Add Criteria" at bounding box center [133, 97] width 71 height 15
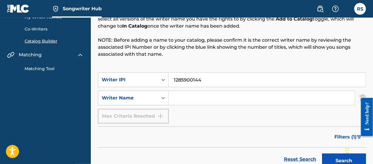
click at [184, 98] on input "Search Form" at bounding box center [262, 98] width 186 height 14
click at [190, 99] on input "[PERSON_NAME] Sortica Severo" at bounding box center [262, 98] width 186 height 14
type input "Raul Severo"
click at [196, 81] on input "1285900144" at bounding box center [267, 80] width 197 height 14
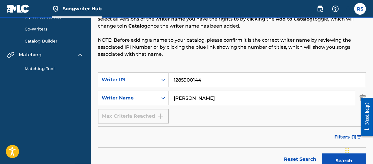
click at [196, 81] on input "1285900144" at bounding box center [267, 80] width 197 height 14
click at [285, 61] on div "Catalog Builder Enter the name you wish to search in the Writer Name field, the…" at bounding box center [232, 31] width 268 height 81
click at [201, 76] on input "Search Form" at bounding box center [267, 80] width 197 height 14
type input "1089922318"
click at [340, 161] on button "Search" at bounding box center [344, 160] width 44 height 15
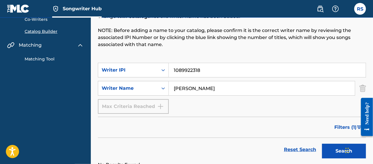
scroll to position [80, 0]
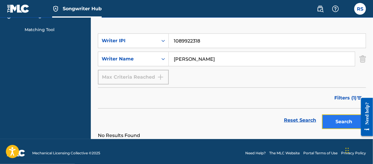
click at [345, 119] on button "Search" at bounding box center [344, 121] width 44 height 15
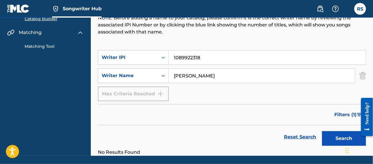
scroll to position [73, 0]
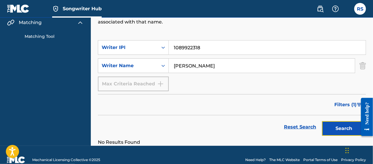
click at [347, 124] on button "Search" at bounding box center [344, 128] width 44 height 15
click at [303, 126] on link "Reset Search" at bounding box center [300, 126] width 38 height 13
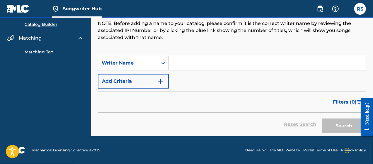
click at [205, 56] on input "Search Form" at bounding box center [267, 63] width 197 height 14
type input "[PERSON_NAME] Sortica Severo"
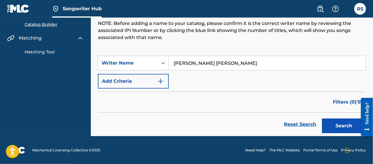
click at [76, 62] on div "Song Catalog My Writer Names Co-Writers Catalog Builder Matching Matching Tool" at bounding box center [45, 19] width 91 height 86
click at [81, 42] on div "Matching Tool" at bounding box center [45, 48] width 77 height 13
click at [81, 37] on img at bounding box center [80, 38] width 7 height 7
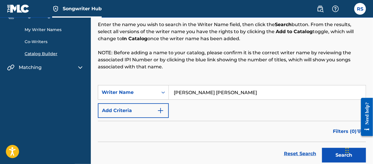
scroll to position [0, 0]
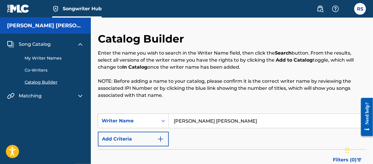
click at [42, 46] on span "Song Catalog" at bounding box center [35, 44] width 32 height 7
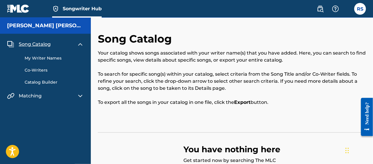
scroll to position [59, 0]
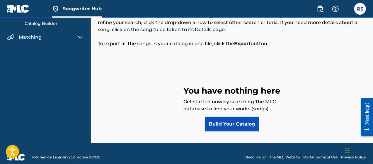
click at [229, 132] on div "Song Catalog Your catalog shows songs associated with your writer name(s) that …" at bounding box center [232, 58] width 282 height 169
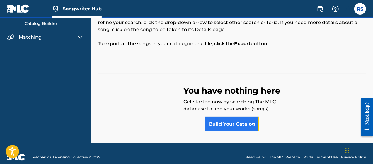
click at [229, 126] on link "Build Your Catalog" at bounding box center [232, 124] width 54 height 15
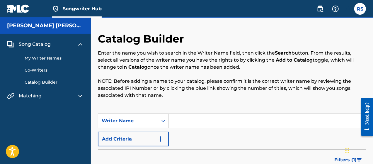
click at [69, 4] on link "Songwriter Hub" at bounding box center [76, 8] width 49 height 17
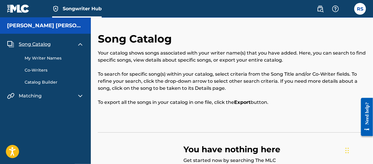
scroll to position [19, 0]
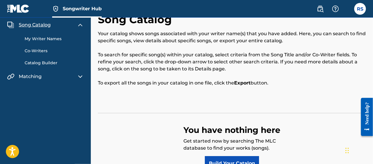
click at [44, 38] on link "My Writer Names" at bounding box center [54, 39] width 59 height 6
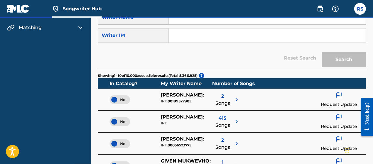
scroll to position [29, 0]
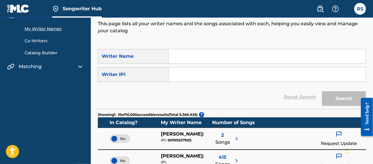
click at [198, 46] on div "My Writer Names This page lists all your writer names and the songs associated …" at bounding box center [232, 26] width 268 height 46
click at [196, 52] on input "Search Form" at bounding box center [267, 56] width 197 height 14
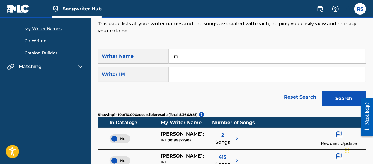
type input "r"
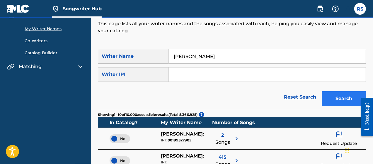
type input "[PERSON_NAME]"
click at [339, 95] on button "Search" at bounding box center [344, 98] width 44 height 15
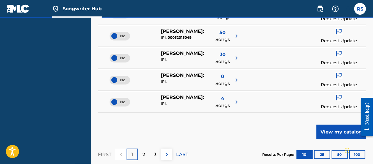
scroll to position [326, 0]
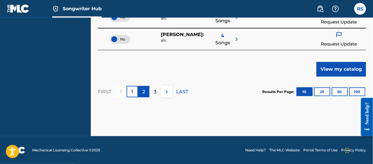
click at [143, 89] on p "2" at bounding box center [143, 91] width 3 height 7
click at [158, 89] on div "3" at bounding box center [154, 91] width 11 height 11
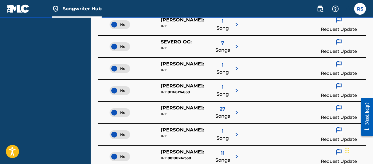
scroll to position [278, 0]
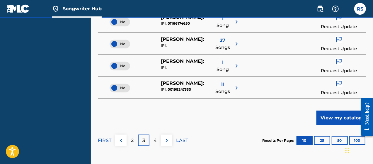
click at [155, 143] on p "4" at bounding box center [154, 140] width 3 height 7
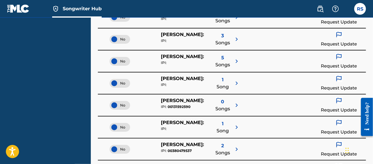
scroll to position [121, 0]
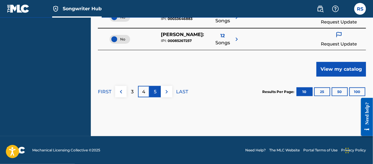
click at [151, 88] on div "5" at bounding box center [154, 91] width 11 height 11
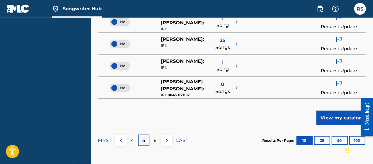
scroll to position [287, 0]
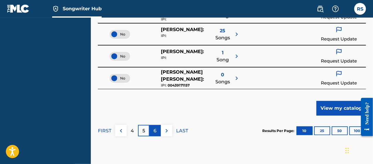
click at [154, 129] on p "6" at bounding box center [155, 130] width 3 height 7
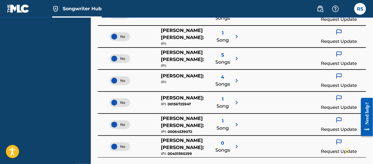
scroll to position [307, 0]
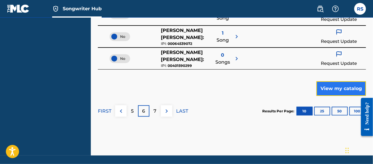
click at [337, 86] on button "View my catalog" at bounding box center [340, 88] width 49 height 15
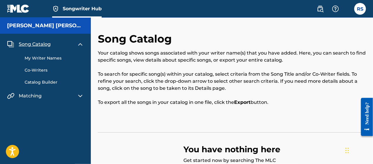
click at [41, 69] on link "Co-Writers" at bounding box center [54, 70] width 59 height 6
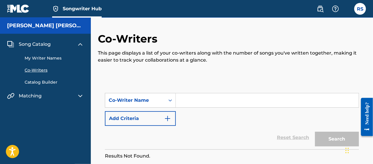
click at [41, 56] on link "My Writer Names" at bounding box center [54, 58] width 59 height 6
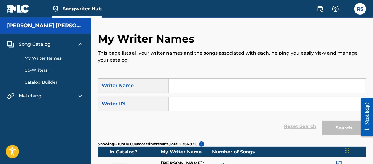
scroll to position [29, 0]
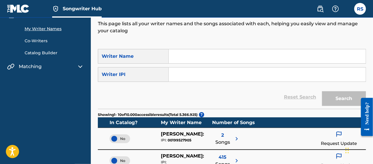
click at [182, 52] on input "Search Form" at bounding box center [267, 56] width 197 height 14
type input "[PERSON_NAME] Sortica Severo"
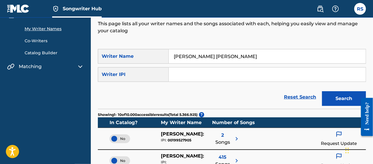
click at [215, 74] on input "Search Form" at bounding box center [267, 74] width 197 height 14
click at [240, 39] on div "My Writer Names This page lists all your writer names and the songs associated …" at bounding box center [232, 26] width 268 height 46
click at [201, 73] on input "1089922318" at bounding box center [267, 74] width 197 height 14
paste input "416"
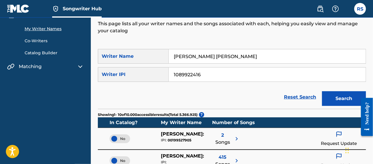
type input "1089922416"
click at [193, 57] on input "Raul Sortica Severo" at bounding box center [267, 56] width 197 height 14
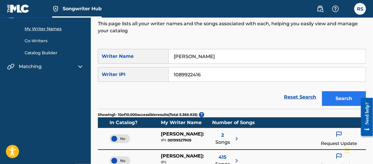
type input "Raul Severo"
click at [351, 98] on button "Search" at bounding box center [344, 98] width 44 height 15
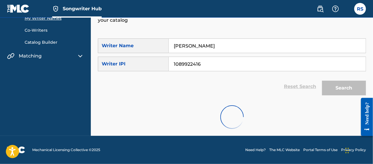
scroll to position [0, 0]
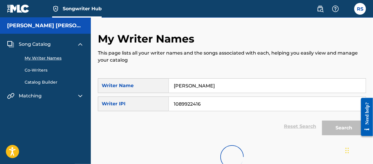
click at [215, 61] on p "This page lists all your writer names and the songs associated with each, helpi…" at bounding box center [232, 56] width 268 height 14
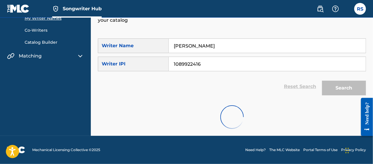
click at [258, 150] on link "Need Help?" at bounding box center [255, 149] width 20 height 5
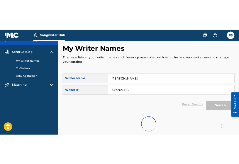
scroll to position [19, 0]
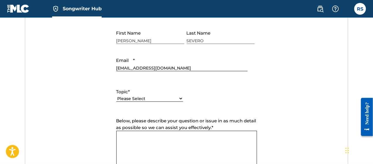
scroll to position [293, 0]
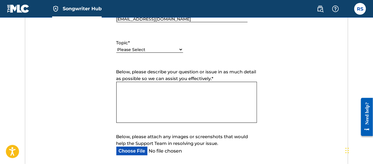
click at [183, 84] on textarea "Below, please describe your question or issue in as much detail as possible so …" at bounding box center [186, 102] width 141 height 41
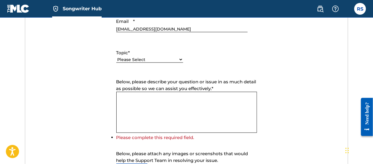
click at [176, 61] on select "Please Select I need help with my account I need help with managing my catalog …" at bounding box center [149, 59] width 67 height 6
select select "I need help with the Public Search"
click at [116, 56] on select "Please Select I need help with my account I need help with managing my catalog …" at bounding box center [149, 59] width 67 height 6
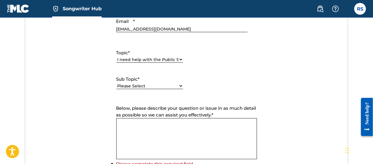
click at [162, 84] on select "Please Select I need help with the Public Search I need help with the Bulk Data…" at bounding box center [149, 86] width 67 height 6
select select "I need help with the Public Search"
click at [116, 83] on select "Please Select I need help with the Public Search I need help with the Bulk Data…" at bounding box center [149, 86] width 67 height 6
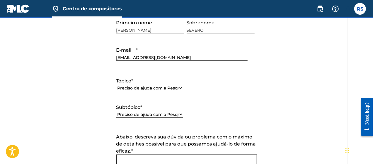
scroll to position [311, 0]
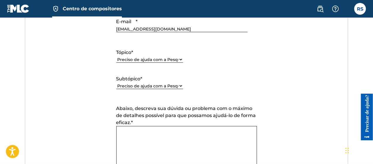
click at [181, 59] on select "Por favor selecione Preciso de ajuda com minha conta Preciso de ajuda para gere…" at bounding box center [149, 59] width 67 height 6
select select "I need help with my account"
click at [116, 56] on select "Por favor selecione Preciso de ajuda com minha conta Preciso de ajuda para gere…" at bounding box center [149, 59] width 67 height 6
click at [183, 84] on div "Tópico * Por favor selecione Preciso de ajuda com minha conta Preciso de ajuda …" at bounding box center [186, 69] width 141 height 53
click at [181, 86] on select "Por favor selecione Preciso de ajuda com minha conta de usuário Não consigo faz…" at bounding box center [149, 86] width 67 height 6
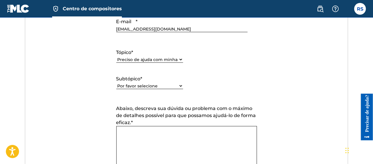
select select "I need help with my Member account"
click at [116, 83] on select "Por favor selecione Preciso de ajuda com minha conta de usuário Não consigo faz…" at bounding box center [149, 86] width 67 height 6
click at [172, 133] on textarea "Abaixo, descreva sua dúvida ou problema com o máximo de detalhes possível para …" at bounding box center [186, 146] width 141 height 41
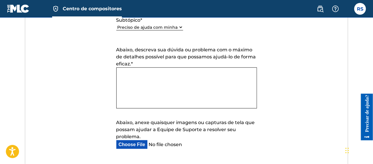
scroll to position [409, 0]
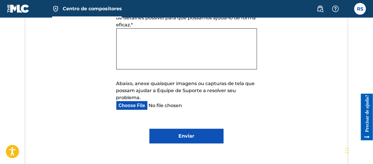
click at [146, 105] on div "Abaixo, anexe quaisquer imagens ou capturas de tela que possam ajudar a Equipe …" at bounding box center [186, 95] width 141 height 30
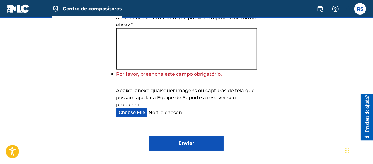
click at [151, 114] on input "Abaixo, anexe quaisquer imagens ou capturas de tela que possam ajudar a Equipe …" at bounding box center [181, 112] width 131 height 9
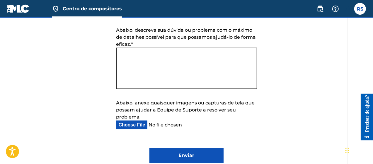
click at [144, 62] on textarea "Abaixo, descreva sua dúvida ou problema com o máximo de detalhes possível para …" at bounding box center [186, 68] width 141 height 41
click at [171, 68] on textarea "Abaixo, descreva sua dúvida ou problema com o máximo de detalhes possível para …" at bounding box center [186, 68] width 141 height 41
paste textarea "Good morning, friends, how are you? My name is [PERSON_NAME] [PERSON_NAME], and…"
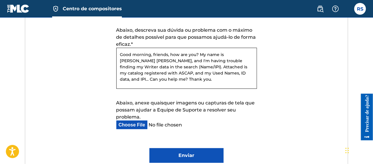
click at [203, 78] on textarea "Good morning, friends, how are you? My name is [PERSON_NAME] [PERSON_NAME], and…" at bounding box center [186, 68] width 141 height 41
paste textarea "[PERSON_NAME] [PERSON_NAME] Writer (ASCAP ID#6365410 / IPI#1089922318) [PERSON_…"
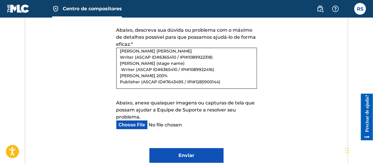
scroll to position [26, 0]
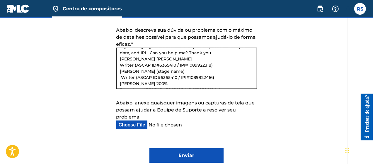
click at [157, 53] on textarea "Good morning, friends, how are you? My name is [PERSON_NAME] [PERSON_NAME], and…" at bounding box center [186, 68] width 141 height 41
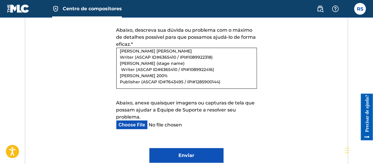
click at [122, 68] on textarea "Good morning, friends, how are you? My name is [PERSON_NAME] [PERSON_NAME], and…" at bounding box center [186, 68] width 141 height 41
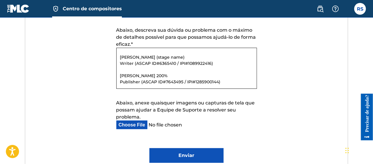
scroll to position [59, 0]
type textarea "Good morning, friends, how are you? My name is [PERSON_NAME] [PERSON_NAME], and…"
click at [135, 126] on input "Abaixo, anexe quaisquer imagens ou capturas de tela que possam ajudar a Equipe …" at bounding box center [181, 124] width 131 height 9
type input "C:\fakepath\WorksCatalog Ago.pdf"
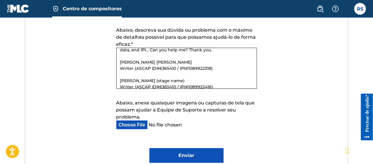
scroll to position [0, 0]
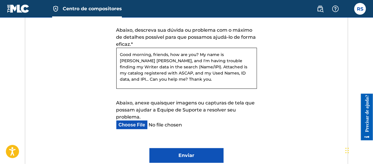
click at [131, 77] on textarea "Good morning, friends, how are you? My name is [PERSON_NAME] [PERSON_NAME], and…" at bounding box center [186, 68] width 141 height 41
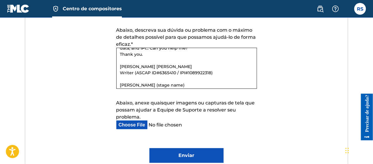
paste textarea "Fone/Whats: 51 99545.5812 E-mail: [EMAIL_ADDRESS][DOMAIN_NAME]"
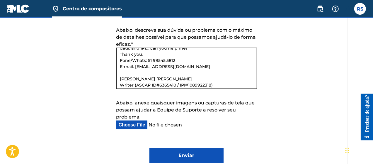
click at [152, 53] on textarea "Good morning, friends, how are you? My name is [PERSON_NAME] [PERSON_NAME], and…" at bounding box center [186, 68] width 141 height 41
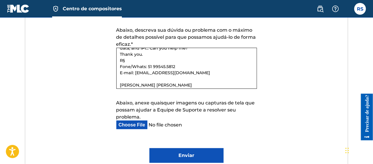
click at [203, 69] on textarea "Good morning, friends, how are you? My name is [PERSON_NAME] [PERSON_NAME], and…" at bounding box center [186, 68] width 141 height 41
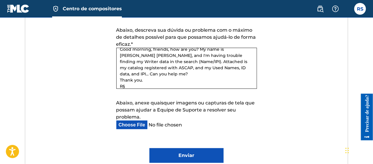
scroll to position [0, 0]
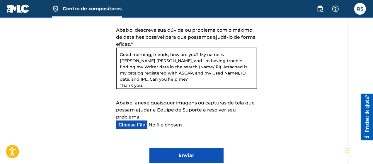
click at [219, 72] on textarea "Good morning, friends, how are you? My name is [PERSON_NAME] [PERSON_NAME], and…" at bounding box center [186, 68] width 141 height 41
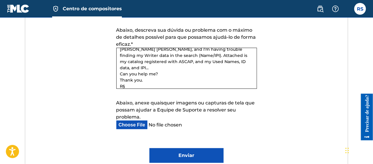
scroll to position [18, 0]
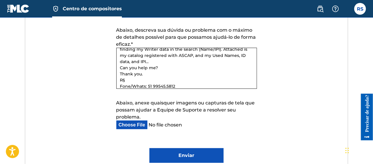
click at [152, 66] on textarea "Good morning, friends, how are you? My name is [PERSON_NAME] [PERSON_NAME], and…" at bounding box center [186, 68] width 141 height 41
click at [143, 66] on textarea "Good morning, friends, how are you? My name is [PERSON_NAME] [PERSON_NAME], and…" at bounding box center [186, 68] width 141 height 41
click at [192, 72] on textarea "Good morning, friends, how are you? My name is [PERSON_NAME] [PERSON_NAME], and…" at bounding box center [186, 68] width 141 height 41
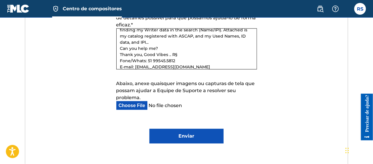
scroll to position [0, 0]
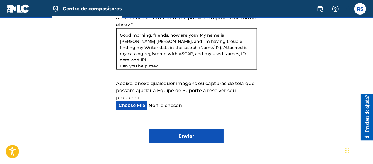
click at [220, 54] on textarea "Good morning, friends, how are you? My name is [PERSON_NAME] [PERSON_NAME], and…" at bounding box center [186, 48] width 141 height 41
click at [158, 45] on textarea "Good morning, friends, how are you? My name is [PERSON_NAME] [PERSON_NAME], and…" at bounding box center [186, 48] width 141 height 41
drag, startPoint x: 219, startPoint y: 53, endPoint x: 138, endPoint y: 50, distance: 80.9
click at [138, 50] on textarea "Good morning, friends, how are you? My name is [PERSON_NAME] [PERSON_NAME], and…" at bounding box center [186, 48] width 141 height 41
drag, startPoint x: 160, startPoint y: 59, endPoint x: 120, endPoint y: 24, distance: 53.1
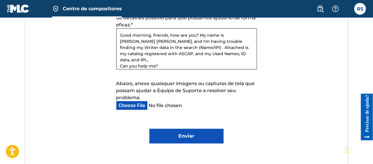
click at [120, 24] on div "Abaixo, descreva sua dúvida ou problema com o máximo de detalhes possível para …" at bounding box center [186, 38] width 141 height 63
paste textarea "and I'm having trouble finding my Writer data in the search (Name/IPI). The sys…"
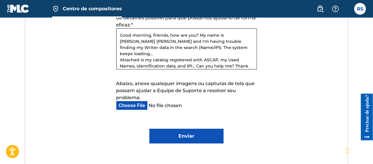
click at [235, 59] on textarea "Good morning, friends, how are you? My name is [PERSON_NAME] [PERSON_NAME] and …" at bounding box center [186, 48] width 141 height 41
click at [154, 52] on textarea "Good morning, friends, how are you? My name is [PERSON_NAME] [PERSON_NAME] and …" at bounding box center [186, 48] width 141 height 41
click at [244, 54] on textarea "Good morning, friends, how are you? My name is [PERSON_NAME] [PERSON_NAME] and …" at bounding box center [186, 48] width 141 height 41
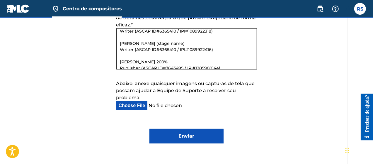
scroll to position [83, 0]
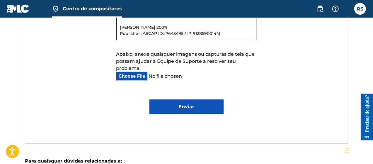
type textarea "Good morning, friends, how are you? My name is [PERSON_NAME] [PERSON_NAME] and …"
click at [184, 108] on input "Enviar" at bounding box center [186, 106] width 74 height 15
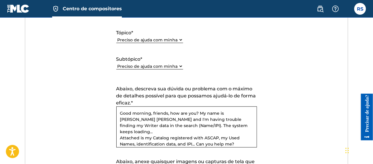
scroll to position [299, 0]
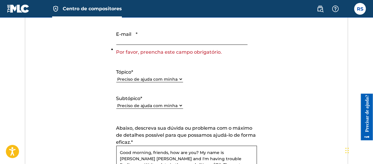
click at [172, 41] on input "E-mail *" at bounding box center [181, 36] width 131 height 17
type input "[EMAIL_ADDRESS][DOMAIN_NAME]"
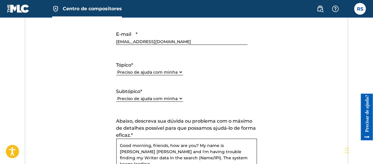
click at [179, 71] on select "Por favor selecione Preciso de ajuda com minha conta Preciso de ajuda para gere…" at bounding box center [149, 72] width 67 height 6
select select "I need help with managing my catalog"
click at [116, 69] on select "Por favor selecione Preciso de ajuda com minha conta Preciso de ajuda para gere…" at bounding box center [149, 72] width 67 height 6
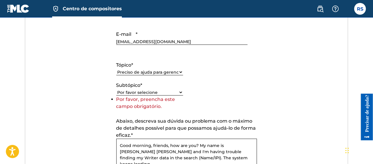
click at [176, 91] on select "Por favor selecione Preciso de ajuda com o CWR Preciso de ajuda para registrar …" at bounding box center [149, 92] width 67 height 6
select select "I need help registering my work(s) in The MLC Portal"
click at [116, 95] on select "Por favor selecione Preciso de ajuda com o CWR Preciso de ajuda para registrar …" at bounding box center [149, 92] width 67 height 6
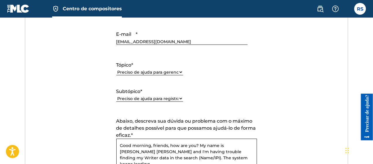
click at [180, 98] on select "Por favor selecione Preciso de ajuda com o CWR Preciso de ajuda para registrar …" at bounding box center [149, 98] width 67 height 6
click at [181, 72] on select "Por favor selecione Preciso de ajuda com minha conta Preciso de ajuda para gere…" at bounding box center [149, 72] width 67 height 6
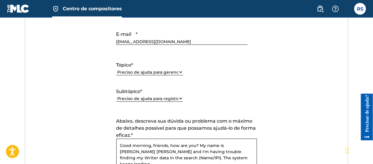
select select "I need help with the Public Search"
click at [116, 69] on select "Por favor selecione Preciso de ajuda com minha conta Preciso de ajuda para gere…" at bounding box center [149, 72] width 67 height 6
click at [179, 99] on select "Por favor selecione Preciso de ajuda com a Pesquisa Pública Preciso de ajuda co…" at bounding box center [149, 98] width 67 height 6
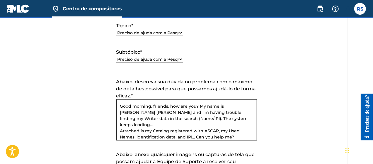
click at [185, 56] on div "Tópico * Por favor selecione Preciso de ajuda com minha conta Preciso de ajuda …" at bounding box center [186, 42] width 141 height 53
click at [181, 58] on select "Por favor selecione Preciso de ajuda com a Pesquisa Pública Preciso de ajuda co…" at bounding box center [149, 59] width 67 height 6
select select "I need help with the Bulk Database Feed"
click at [116, 56] on select "Por favor selecione Preciso de ajuda com a Pesquisa Pública Preciso de ajuda co…" at bounding box center [149, 59] width 67 height 6
click at [180, 59] on select "Por favor selecione Preciso de ajuda com a Pesquisa Pública Preciso de ajuda co…" at bounding box center [149, 59] width 67 height 6
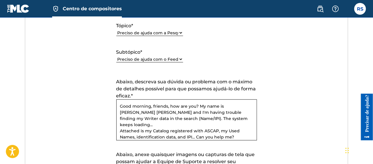
click at [116, 56] on select "Por favor selecione Preciso de ajuda com a Pesquisa Pública Preciso de ajuda co…" at bounding box center [149, 59] width 67 height 6
click at [102, 80] on form "Enviar uma solicitação Tempo típico de resposta: dentro de algumas horas por e-…" at bounding box center [186, 67] width 322 height 294
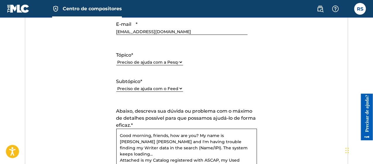
click at [179, 62] on select "Por favor selecione Preciso de ajuda com minha conta Preciso de ajuda para gere…" at bounding box center [149, 62] width 67 height 6
click at [116, 59] on select "Por favor selecione Preciso de ajuda com minha conta Preciso de ajuda para gere…" at bounding box center [149, 62] width 67 height 6
click at [178, 85] on select "Por favor selecione Preciso de ajuda com a Pesquisa Pública Preciso de ajuda co…" at bounding box center [149, 88] width 67 height 6
click at [108, 89] on form "Enviar uma solicitação Tempo típico de resposta: dentro de algumas horas por e-…" at bounding box center [186, 96] width 322 height 294
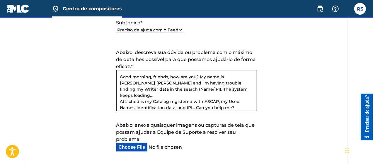
click at [109, 89] on form "Enviar uma solicitação Tempo típico de resposta: dentro de algumas horas por e-…" at bounding box center [186, 38] width 322 height 294
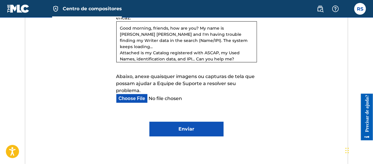
click at [189, 128] on input "Enviar" at bounding box center [186, 128] width 74 height 15
type input "Submit"
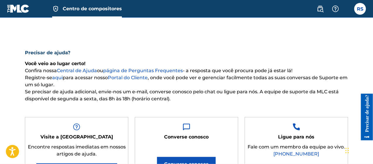
scroll to position [0, 0]
